Goal: Information Seeking & Learning: Learn about a topic

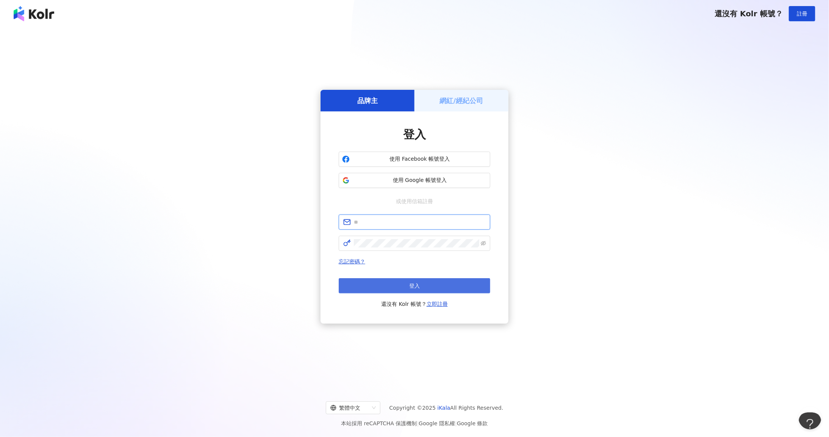
type input "**********"
click at [396, 286] on button "登入" at bounding box center [415, 285] width 152 height 15
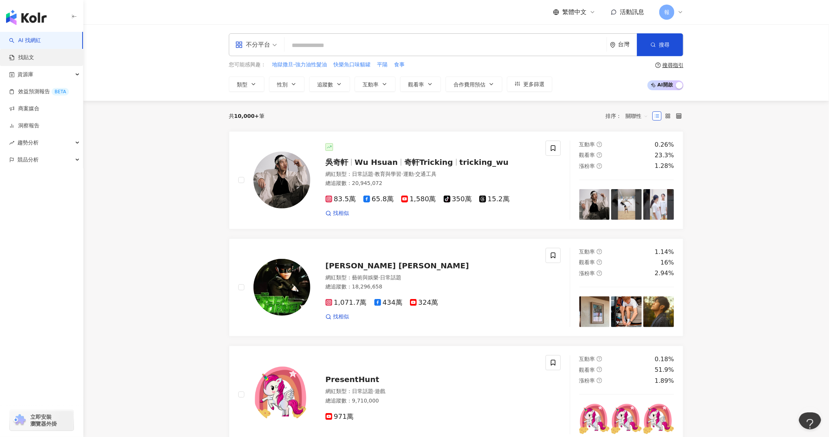
click at [34, 61] on link "找貼文" at bounding box center [21, 58] width 25 height 8
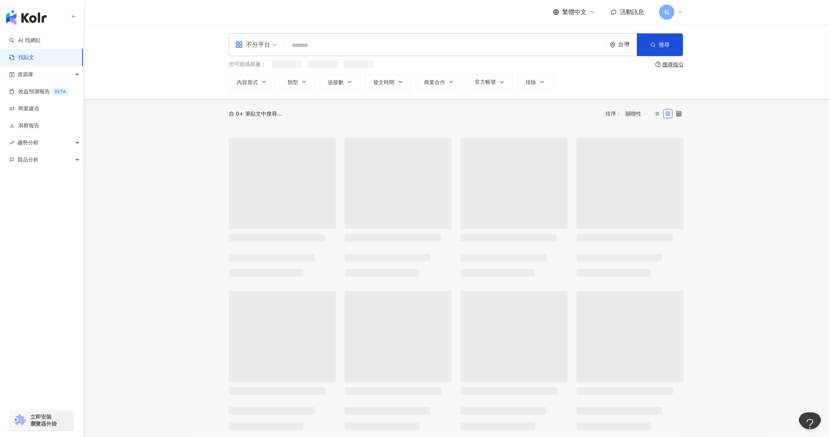
click at [327, 53] on div "不分平台 台灣 搜尋" at bounding box center [456, 44] width 455 height 23
click at [320, 43] on input "search" at bounding box center [446, 45] width 316 height 16
type input "*"
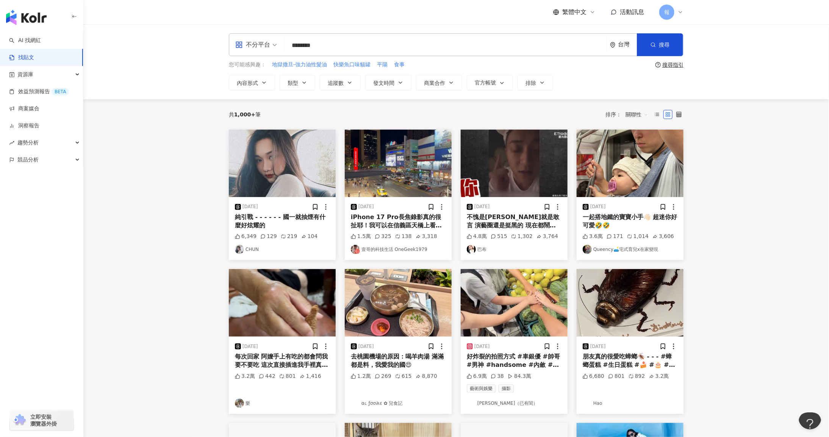
type input "********"
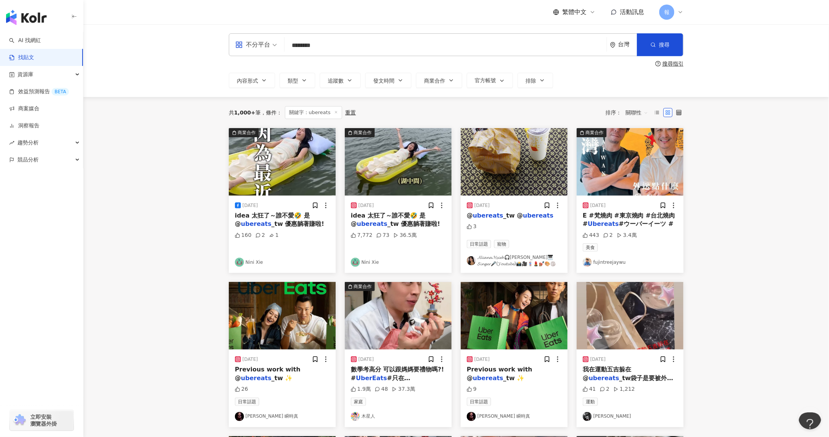
click at [646, 114] on span "關聯性" at bounding box center [637, 113] width 23 height 12
click at [633, 195] on div "發文時間" at bounding box center [638, 192] width 21 height 8
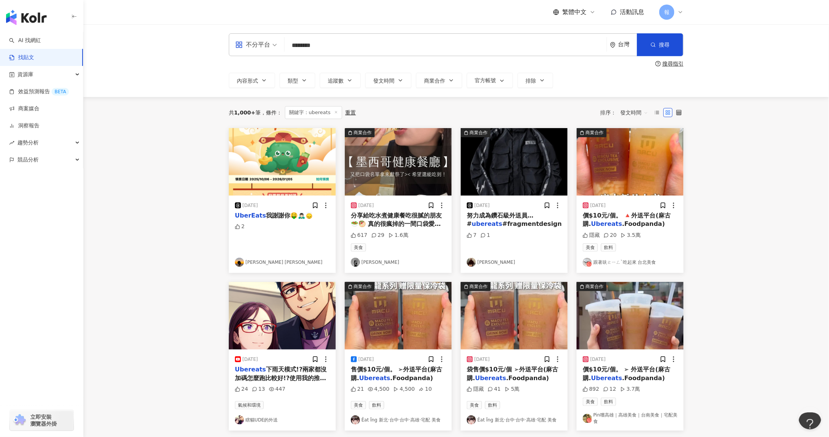
click at [381, 218] on span "分享給吃水煮健康餐吃很膩的朋友🥗🥙 真的很瘋掉的一間口袋愛店😋已經不知道吃幾年了～ 在台中開很久了～Uber eats上也叫得到 但我覺得餐點現點現做還是最好…" at bounding box center [398, 300] width 95 height 177
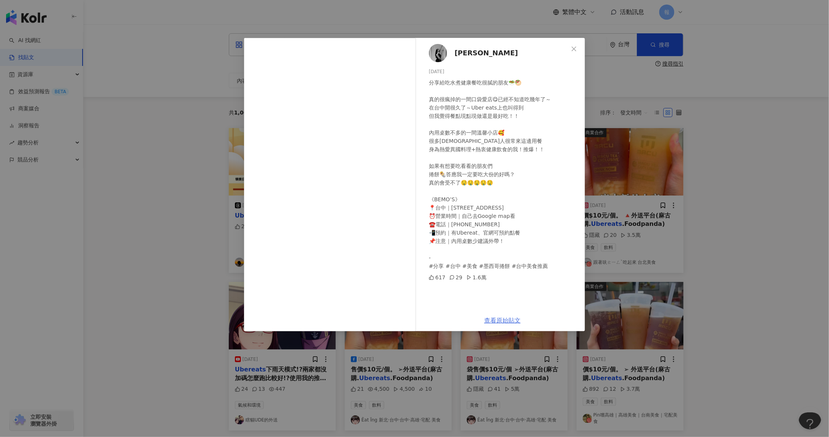
click at [494, 318] on link "查看原始貼文" at bounding box center [502, 320] width 36 height 7
click at [793, 244] on div "[PERSON_NAME] [DATE] 分享給吃水煮健康餐吃很膩的朋友🥗🥙 真的很瘋掉的一間口袋愛店😋已經不知道吃幾年了～ 在台中開很久了～Uber eat…" at bounding box center [414, 218] width 829 height 437
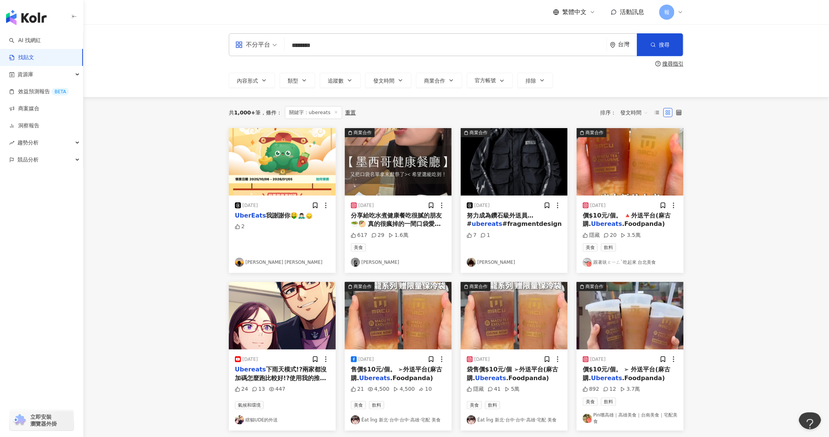
click at [595, 226] on mark "Ubereats" at bounding box center [606, 223] width 31 height 7
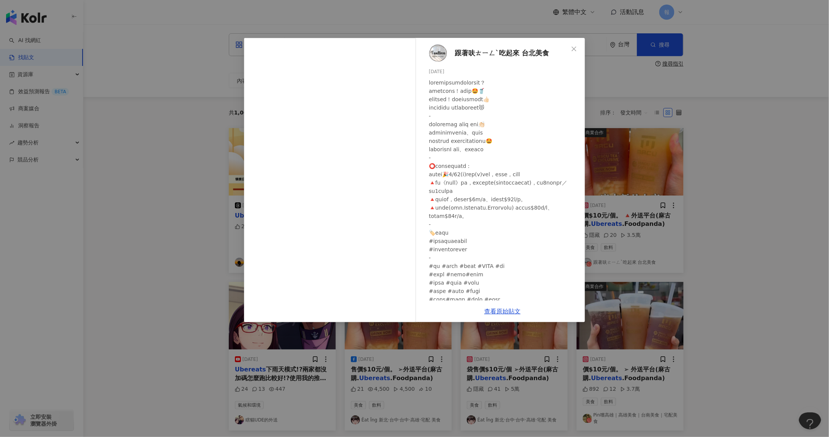
scroll to position [14, 0]
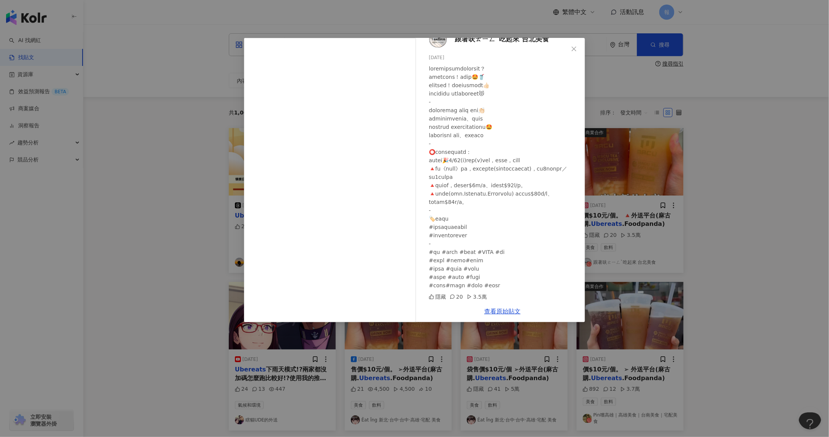
click at [716, 268] on div "跟著呋ㄊㄧㄥˋ吃起來 台北美食 [DATE] 隱藏 20 3.5萬 查看原始貼文" at bounding box center [414, 218] width 829 height 437
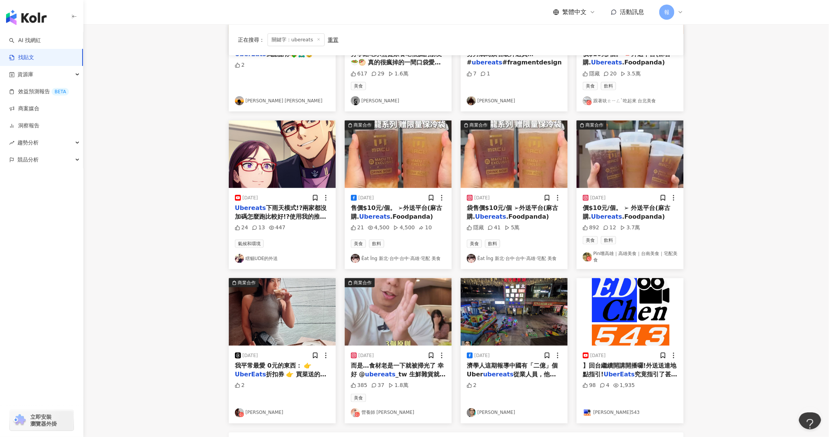
scroll to position [191, 0]
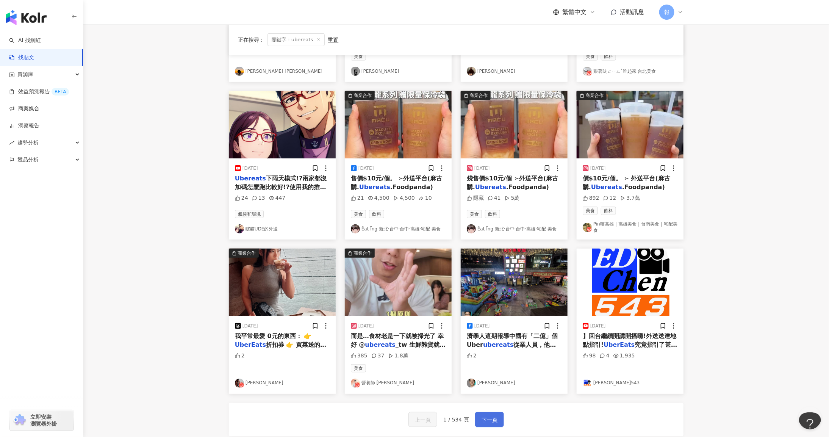
click at [496, 417] on span "下一頁" at bounding box center [490, 419] width 16 height 9
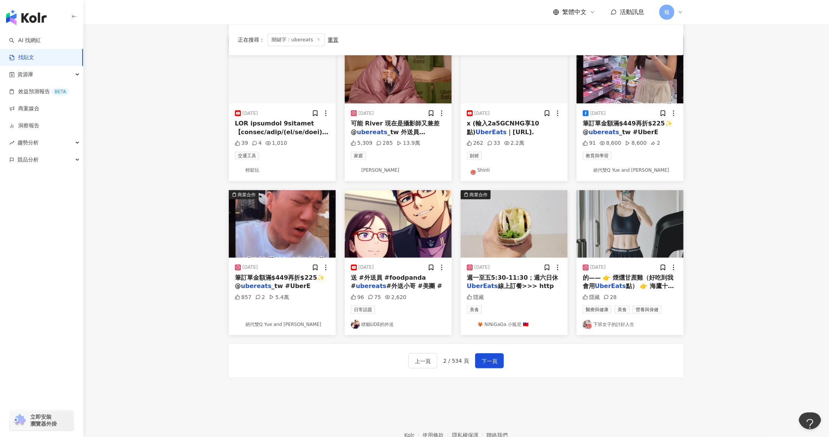
scroll to position [289, 0]
